Goal: Information Seeking & Learning: Check status

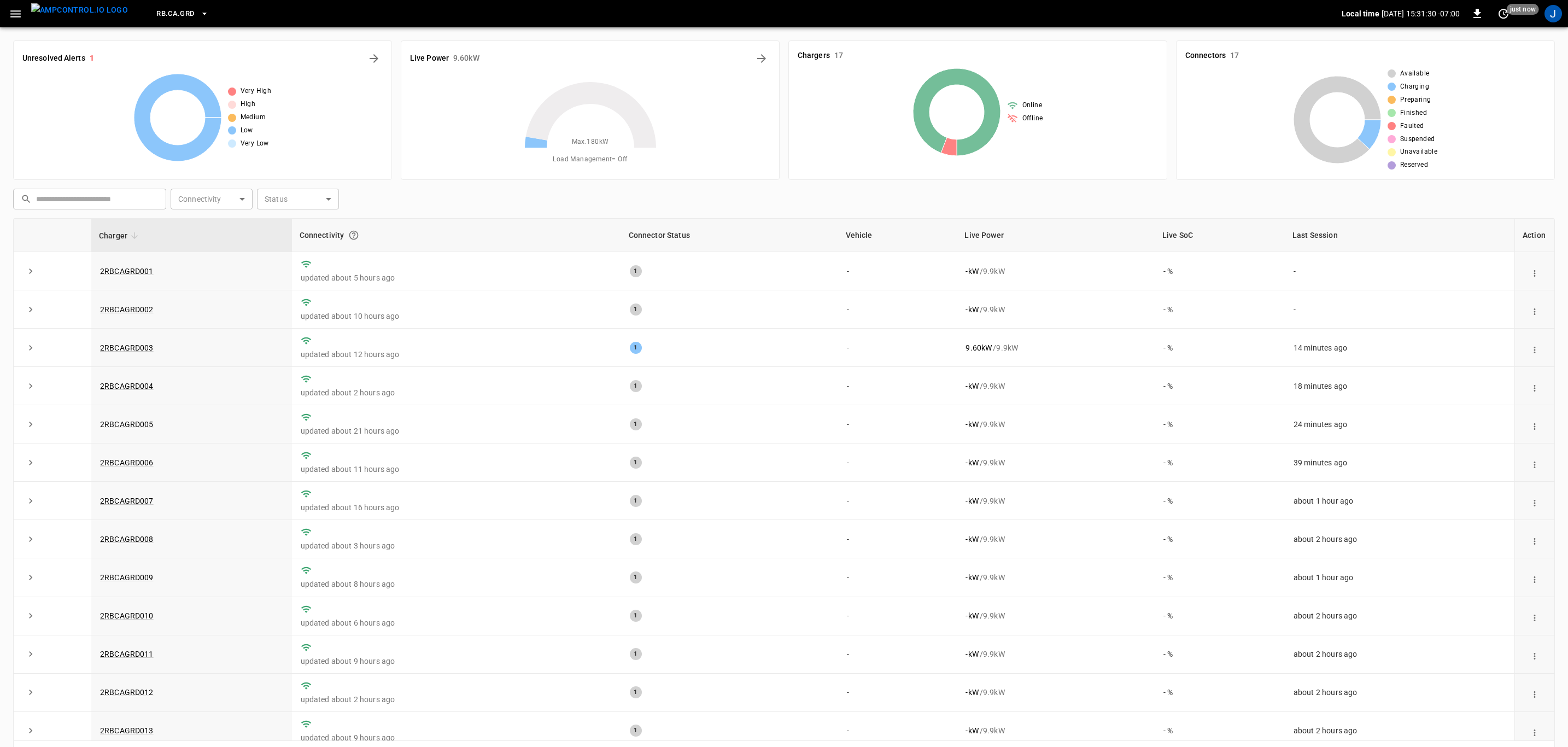
scroll to position [167, 0]
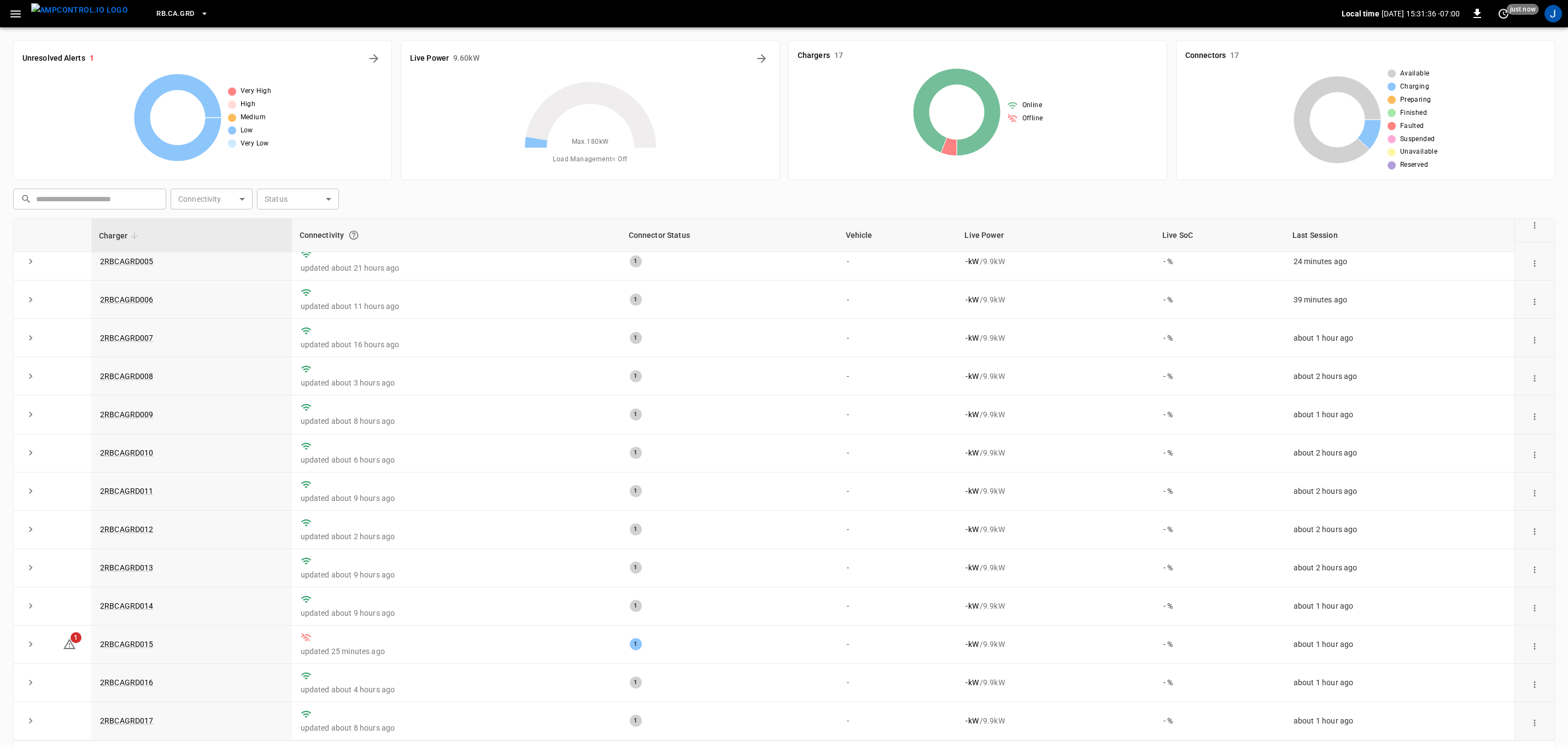
click at [132, 647] on link "2RBCAGRD015" at bounding box center [127, 644] width 53 height 9
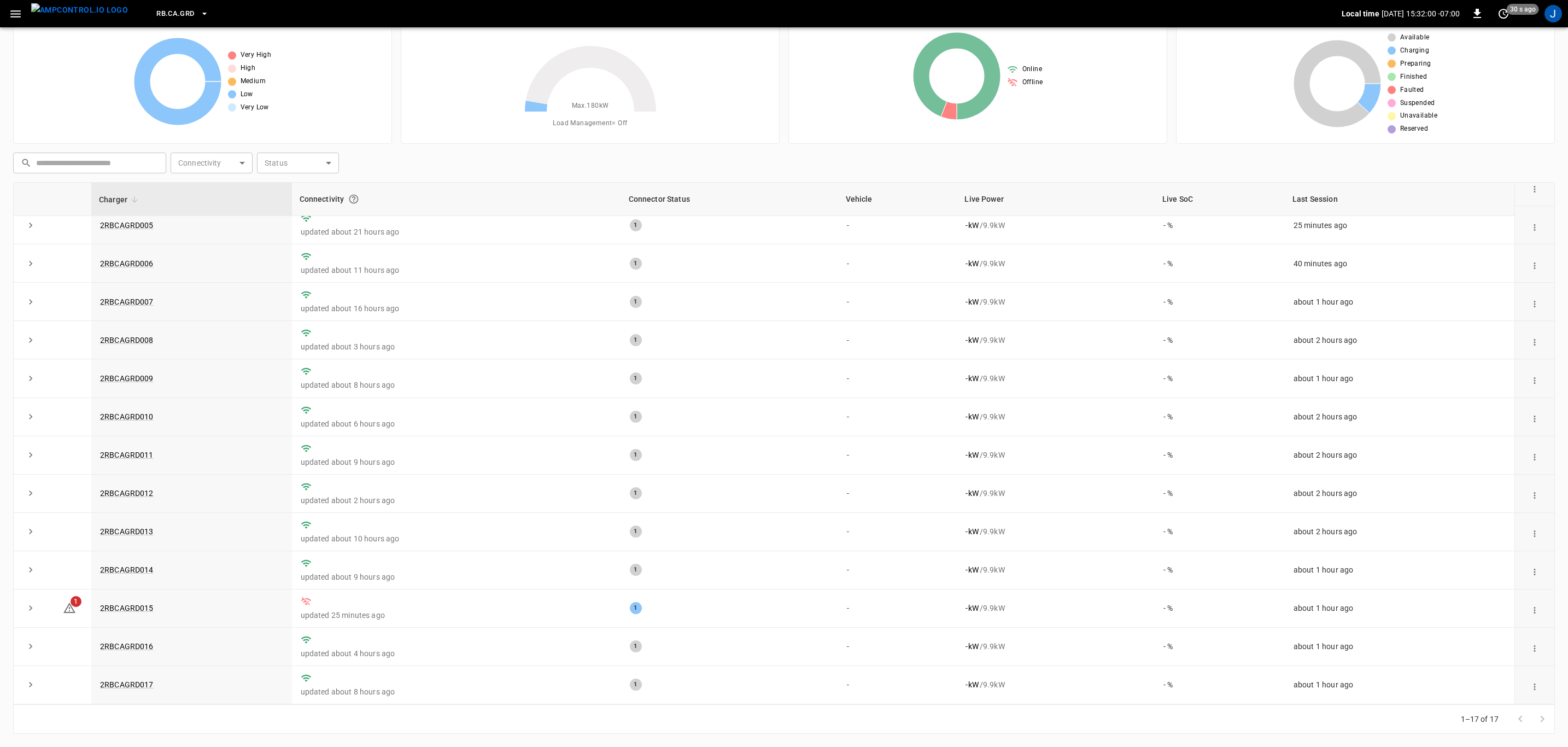
click at [138, 605] on link "2RBCAGRD015" at bounding box center [127, 608] width 53 height 9
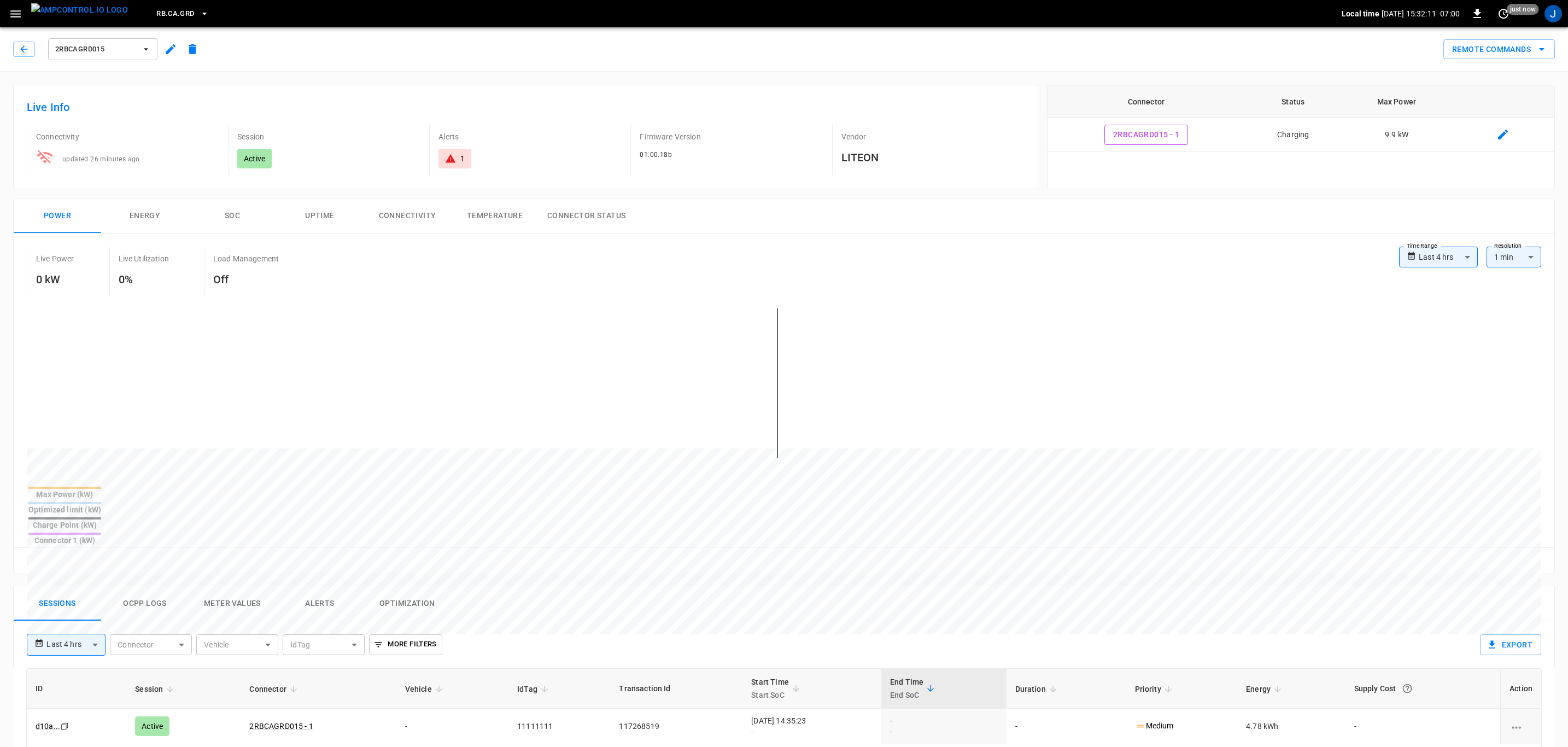
drag, startPoint x: 320, startPoint y: 569, endPoint x: 387, endPoint y: 578, distance: 67.6
click at [320, 586] on button "Alerts" at bounding box center [319, 603] width 87 height 35
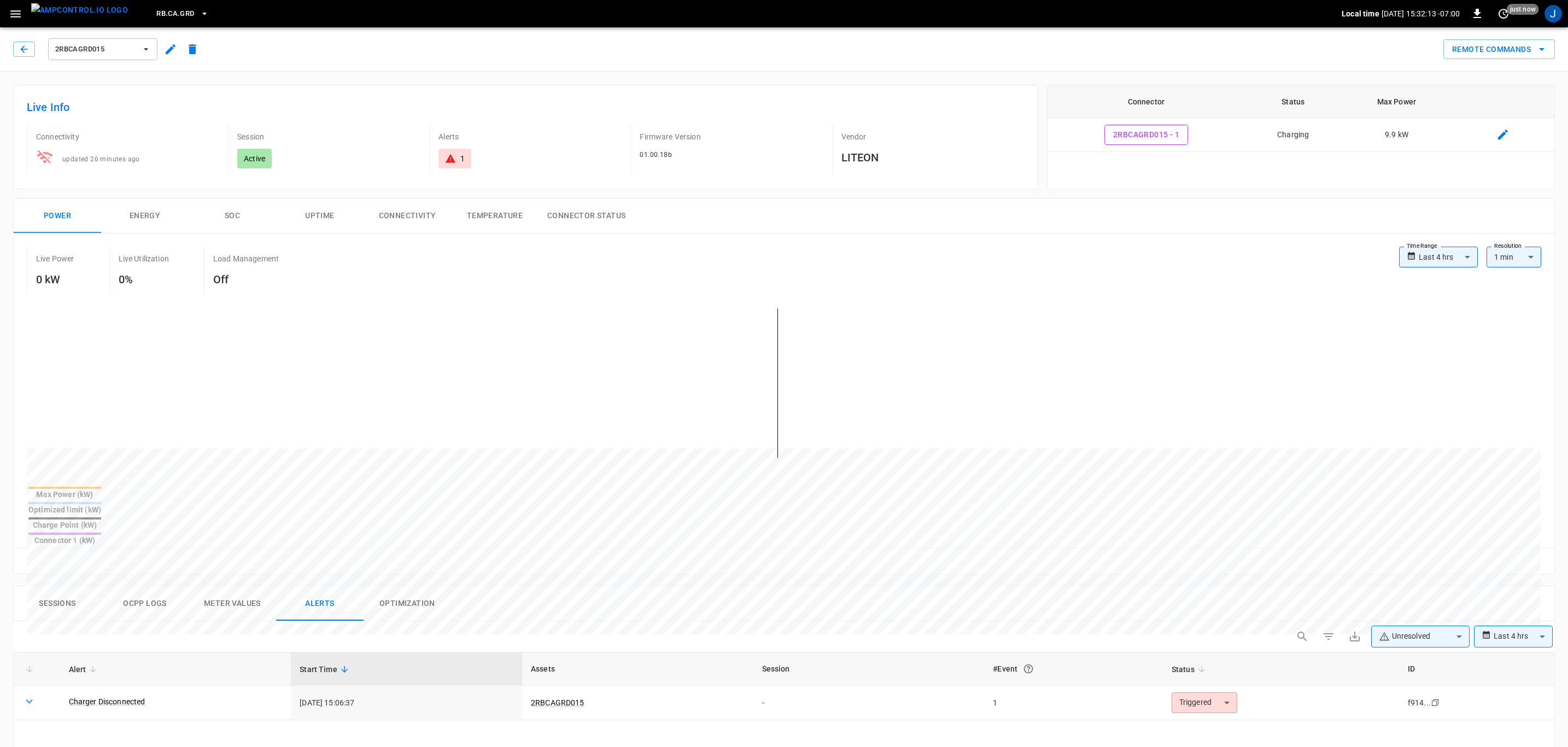
click at [114, 696] on link "Charger Disconnected" at bounding box center [107, 701] width 77 height 11
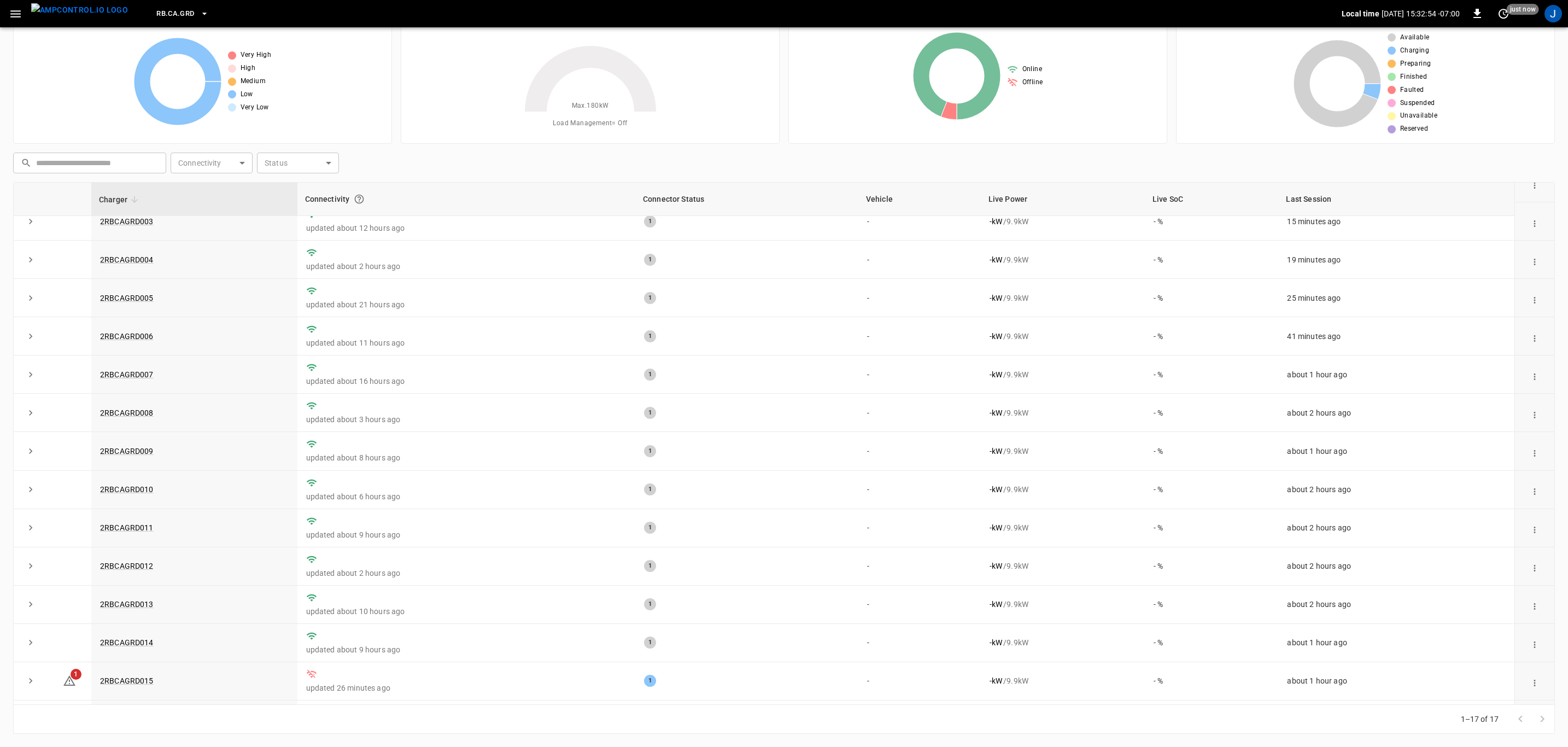
scroll to position [167, 0]
click at [133, 604] on link "2RBCAGRD015" at bounding box center [127, 608] width 53 height 9
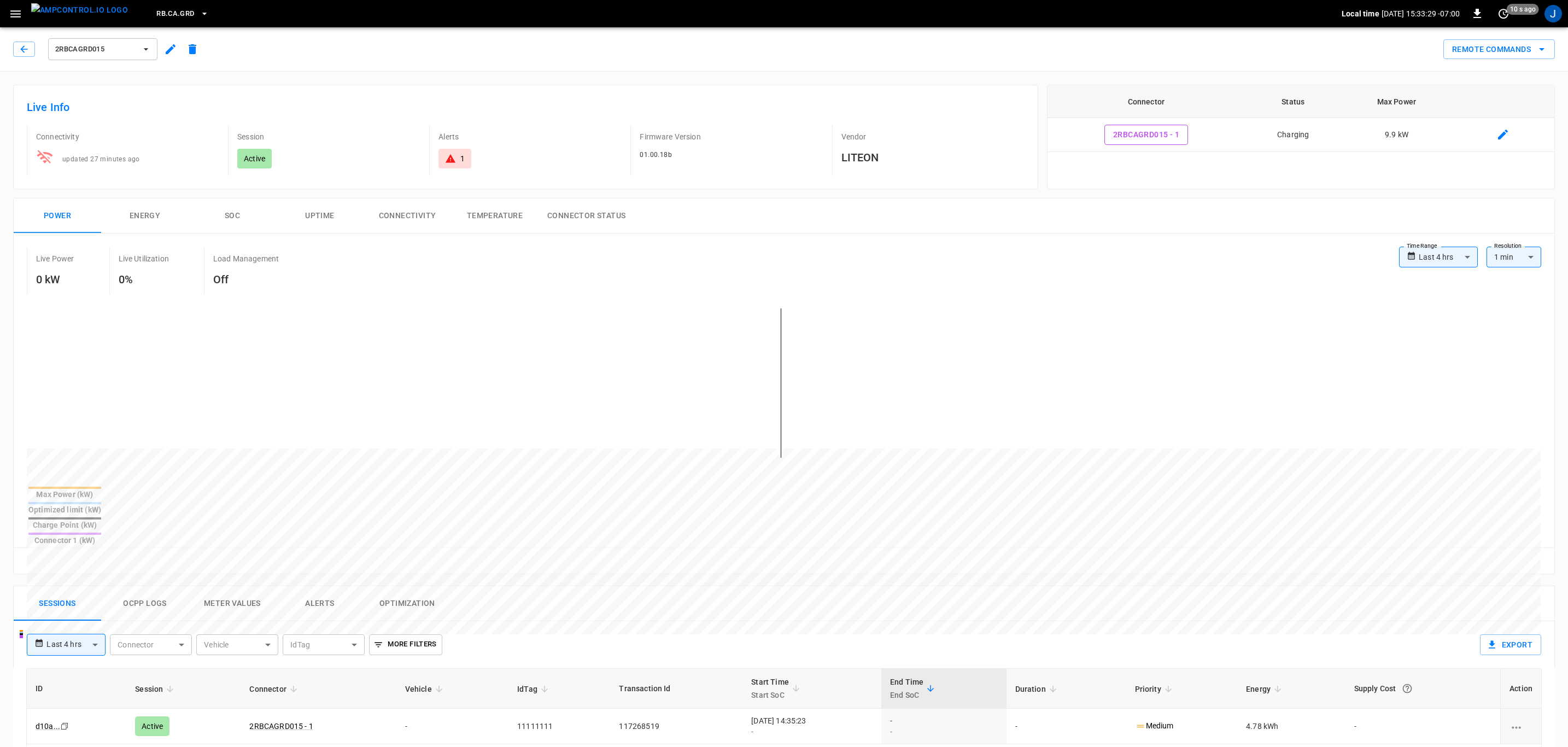
click at [86, 13] on img "menu" at bounding box center [80, 10] width 97 height 14
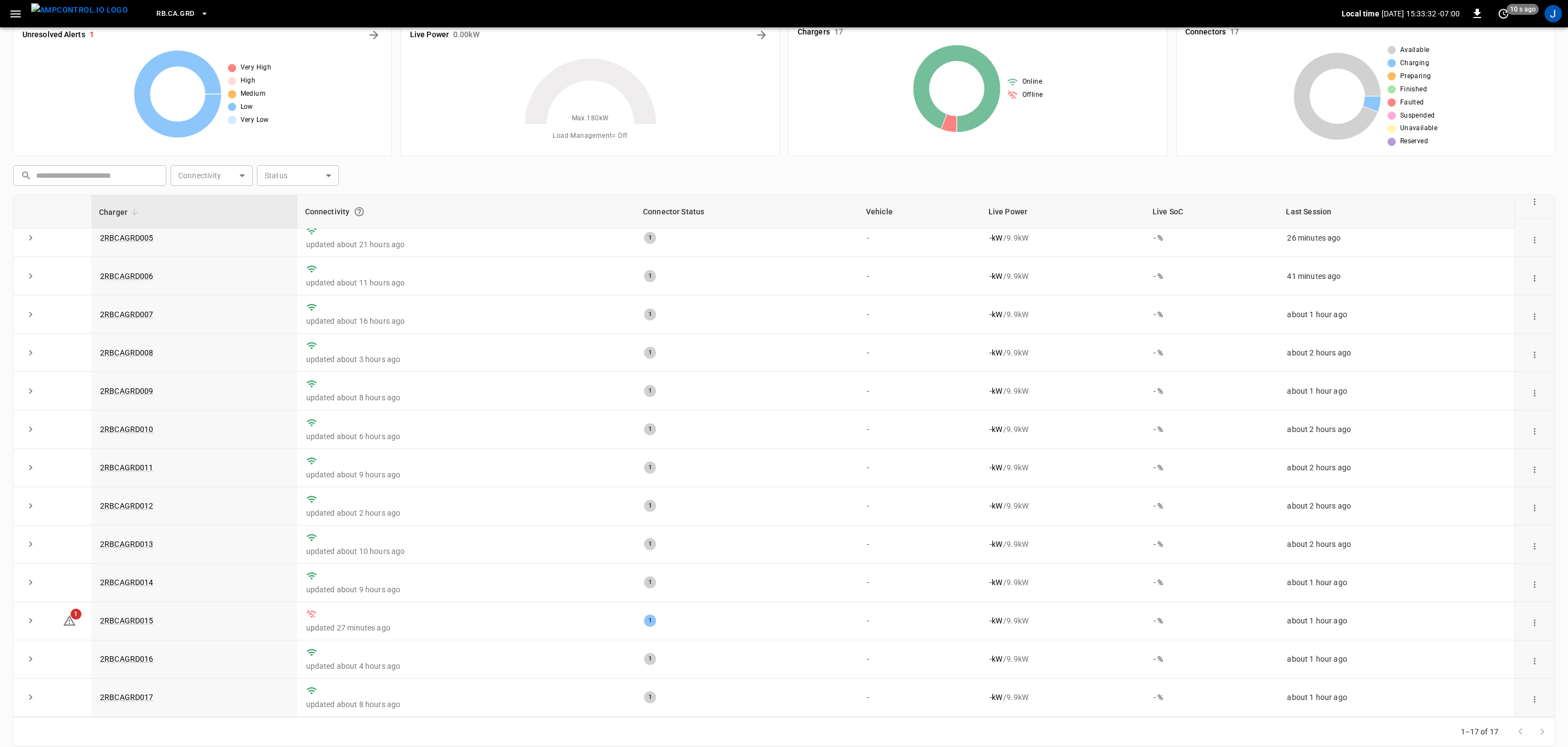
scroll to position [37, 0]
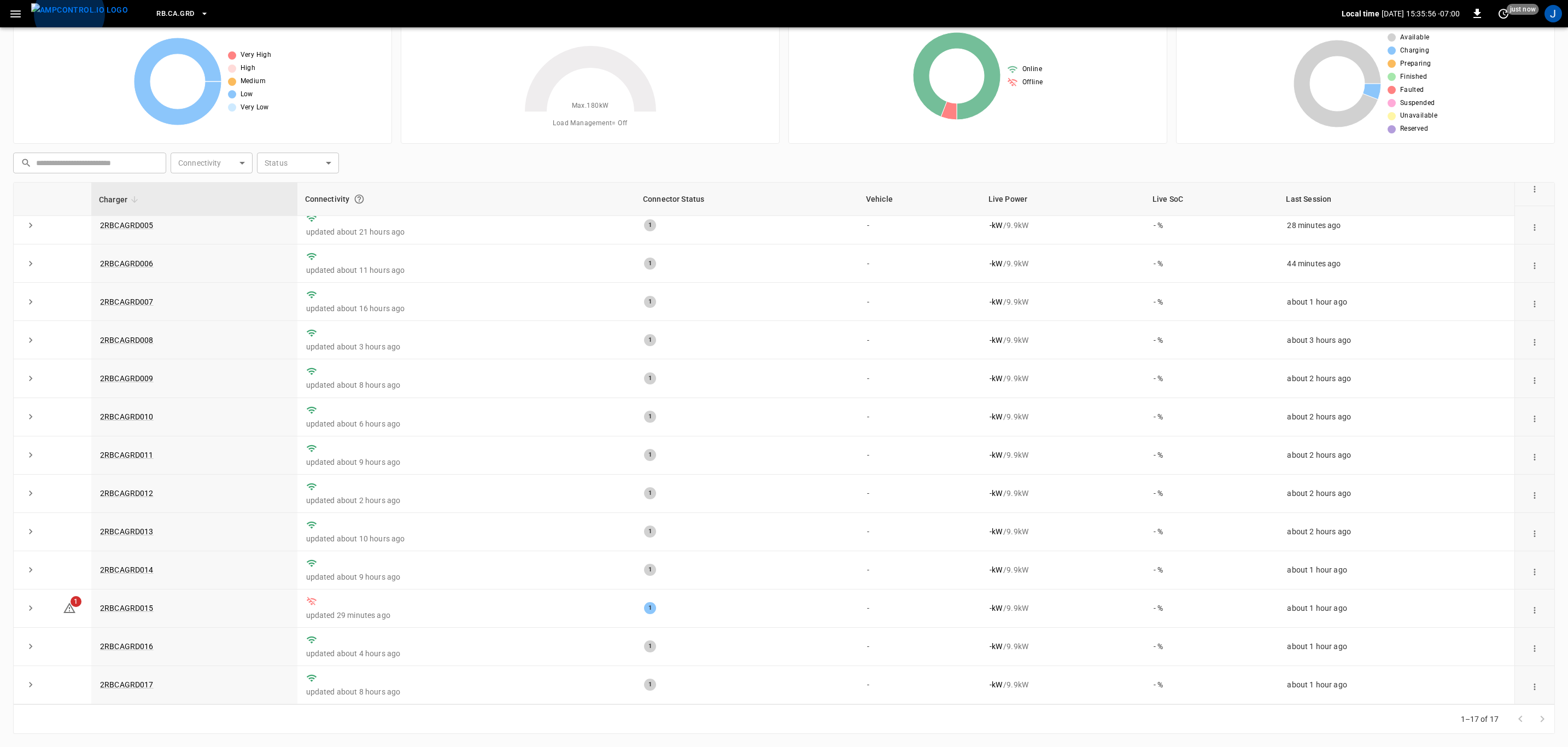
click at [68, 609] on icon at bounding box center [69, 608] width 13 height 13
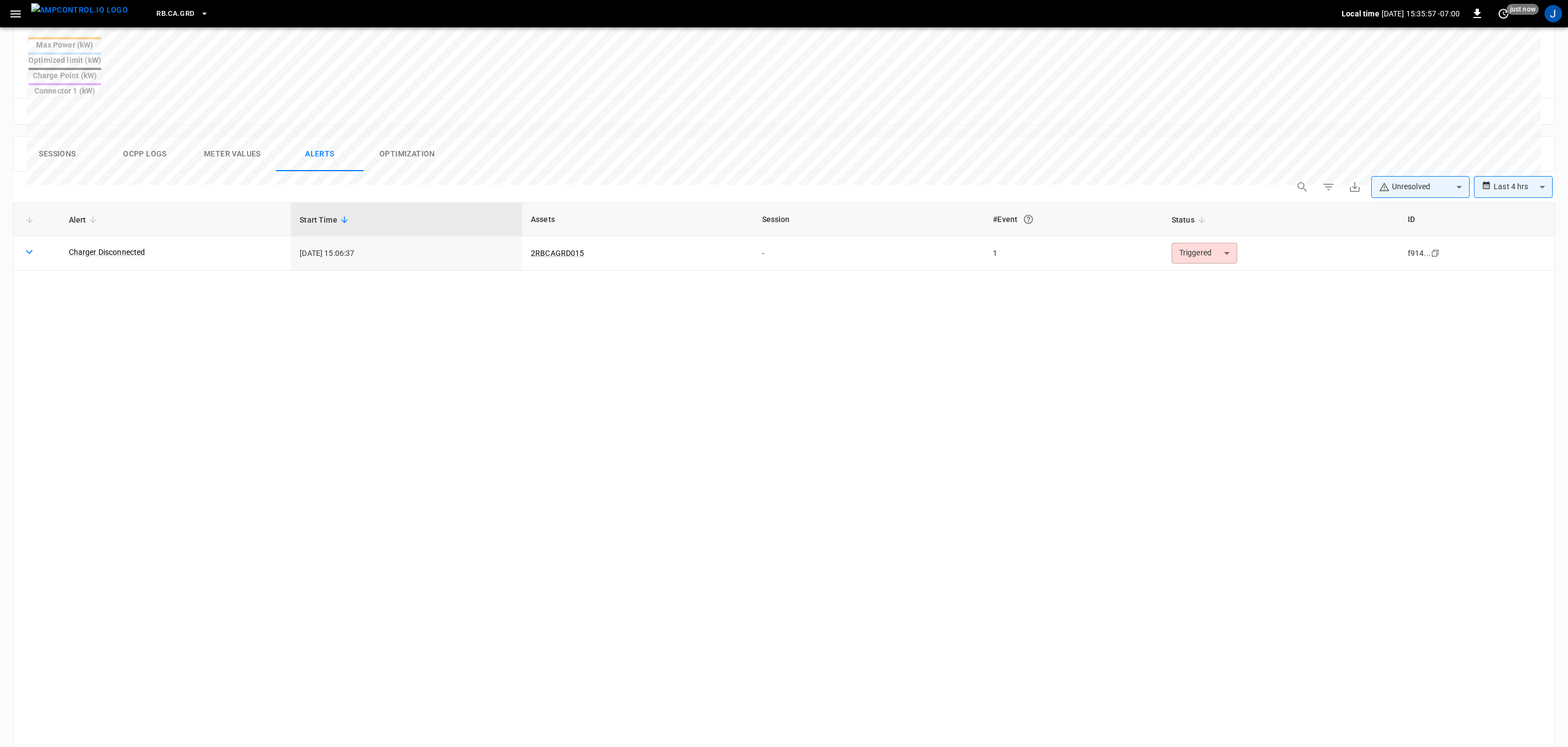
scroll to position [451, 0]
click at [130, 245] on link "Charger Disconnected" at bounding box center [107, 250] width 77 height 11
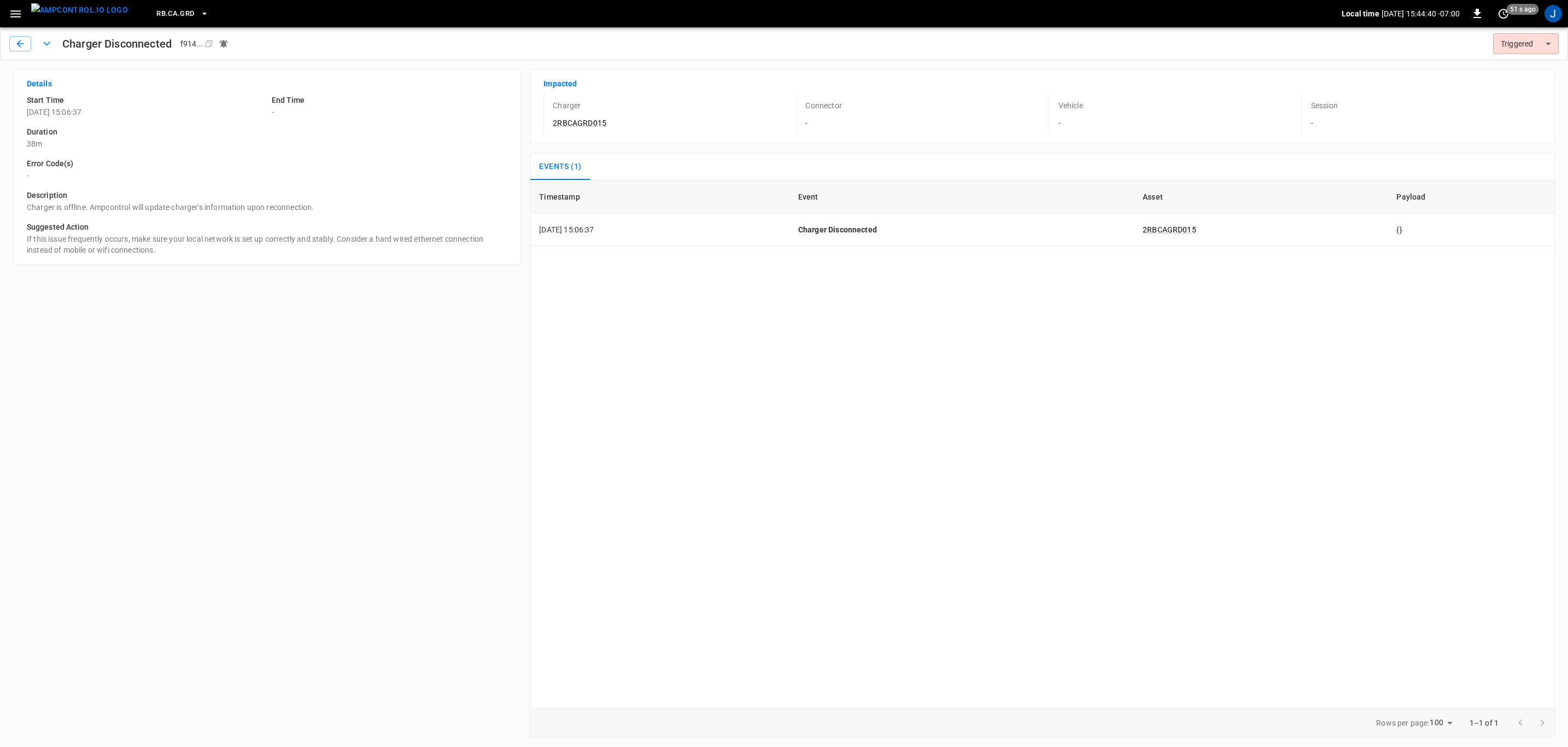
type input "********"
